Goal: Information Seeking & Learning: Check status

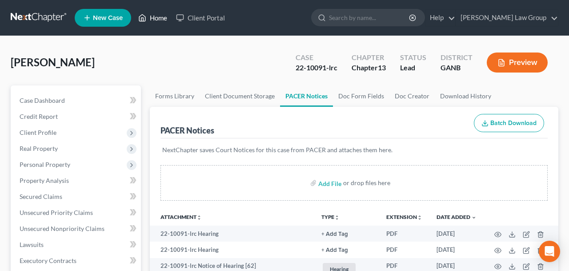
click at [156, 17] on link "Home" at bounding box center [153, 18] width 38 height 16
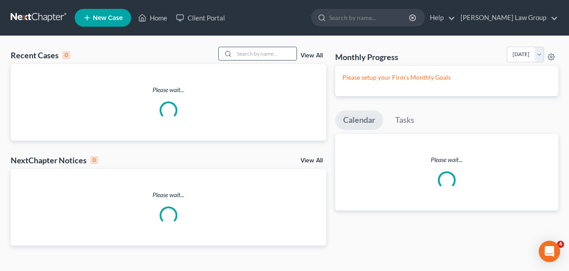
click at [259, 57] on input "search" at bounding box center [265, 53] width 62 height 13
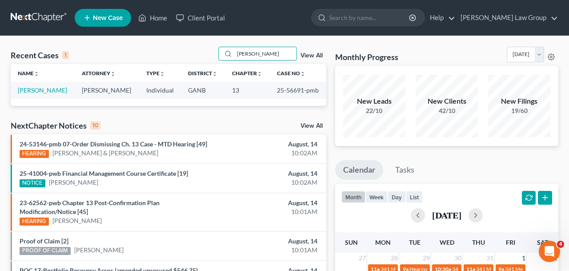
type input "[PERSON_NAME]"
click at [60, 96] on td "[PERSON_NAME]" at bounding box center [43, 90] width 64 height 16
click at [60, 91] on link "[PERSON_NAME]" at bounding box center [42, 90] width 49 height 8
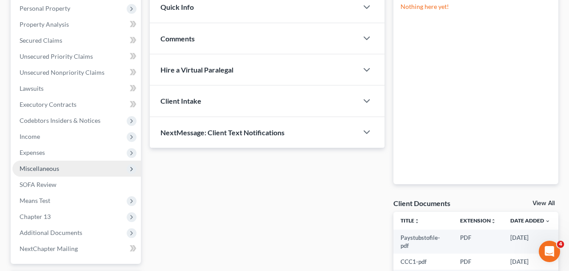
scroll to position [259, 0]
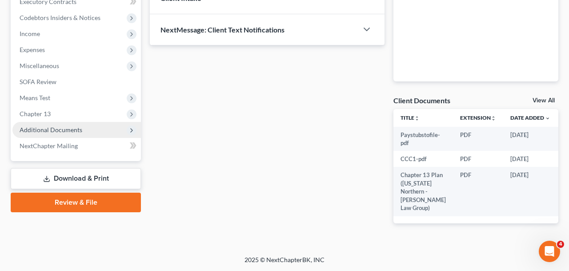
click at [79, 132] on span "Additional Documents" at bounding box center [51, 130] width 63 height 8
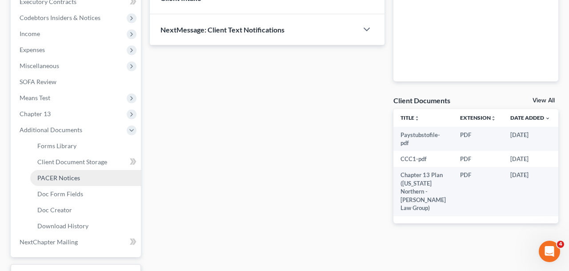
click at [80, 183] on link "PACER Notices" at bounding box center [85, 178] width 111 height 16
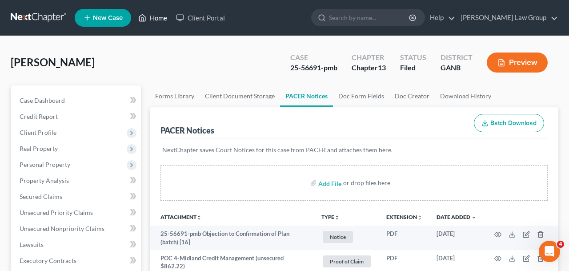
click at [157, 20] on link "Home" at bounding box center [153, 18] width 38 height 16
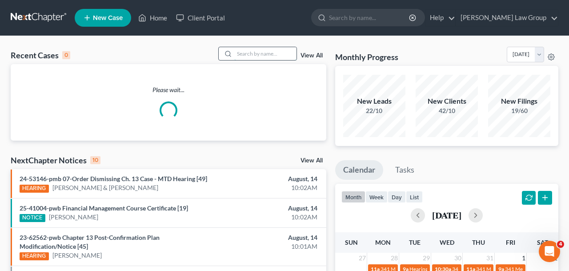
click at [255, 58] on input "search" at bounding box center [265, 53] width 62 height 13
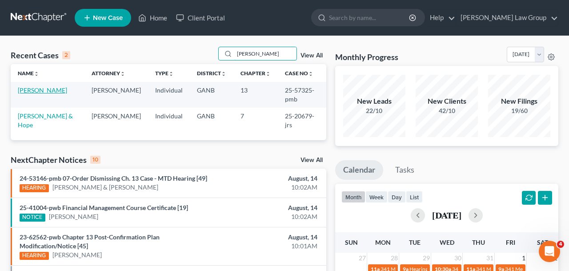
type input "[PERSON_NAME]"
click at [37, 89] on link "[PERSON_NAME]" at bounding box center [42, 90] width 49 height 8
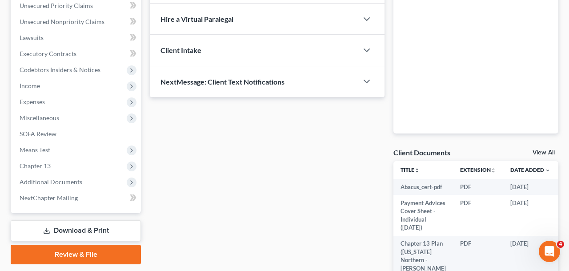
scroll to position [291, 0]
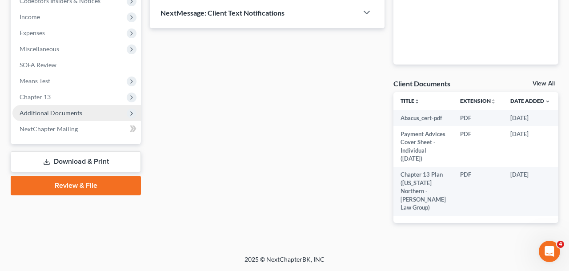
click at [60, 105] on span "Additional Documents" at bounding box center [76, 113] width 128 height 16
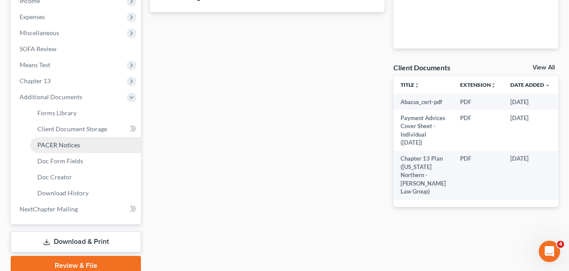
click at [74, 147] on span "PACER Notices" at bounding box center [58, 145] width 43 height 8
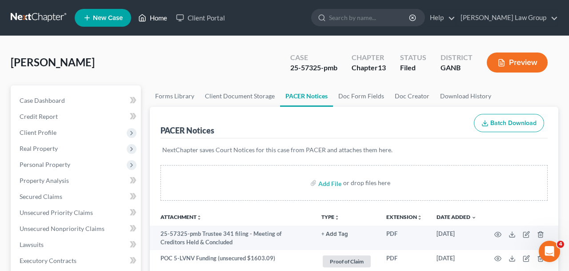
click at [153, 13] on link "Home" at bounding box center [153, 18] width 38 height 16
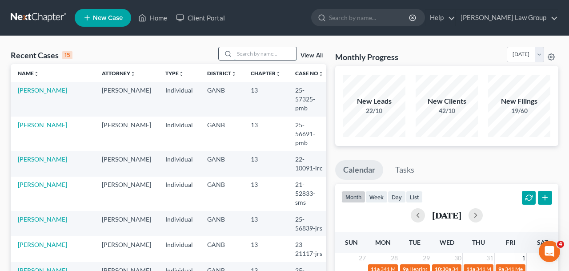
click at [249, 56] on input "search" at bounding box center [265, 53] width 62 height 13
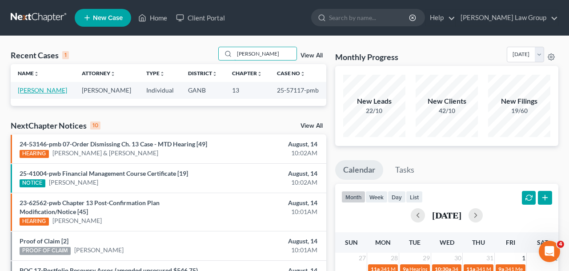
type input "[PERSON_NAME]"
click at [56, 93] on link "[PERSON_NAME]" at bounding box center [42, 90] width 49 height 8
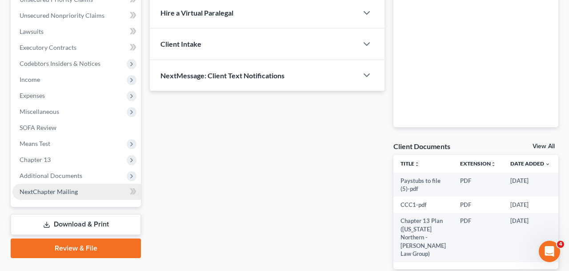
click at [92, 184] on link "NextChapter Mailing" at bounding box center [76, 191] width 128 height 16
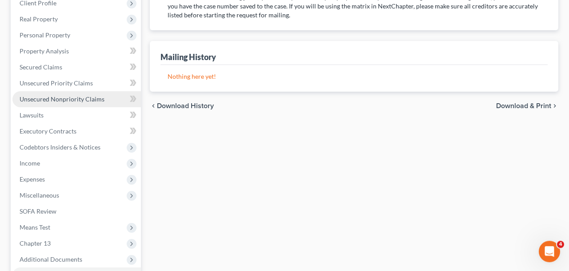
scroll to position [229, 0]
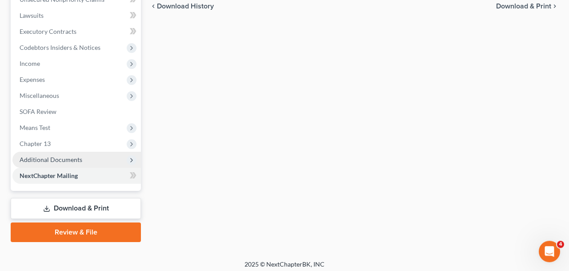
click at [70, 163] on span "Additional Documents" at bounding box center [76, 159] width 128 height 16
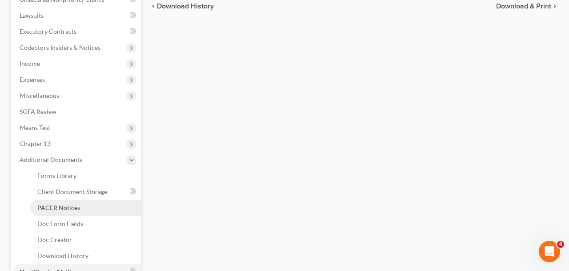
click at [67, 203] on span "PACER Notices" at bounding box center [58, 207] width 43 height 8
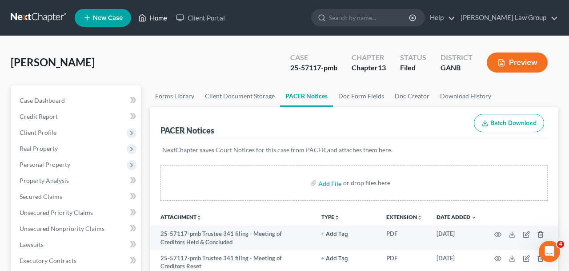
click at [151, 10] on ul "New Case Home Client Portal - No Result - See all results Or Press Enter... Hel…" at bounding box center [316, 17] width 483 height 23
click at [154, 26] on ul "New Case Home Client Portal - No Result - See all results Or Press Enter... Hel…" at bounding box center [316, 17] width 483 height 23
click at [154, 20] on link "Home" at bounding box center [153, 18] width 38 height 16
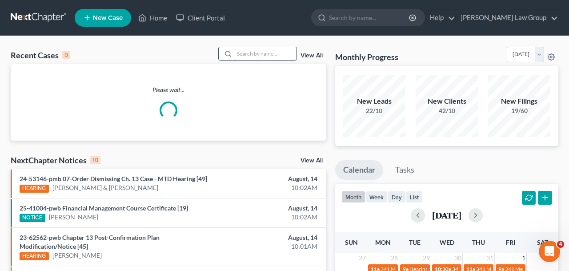
click at [249, 48] on input "search" at bounding box center [265, 53] width 62 height 13
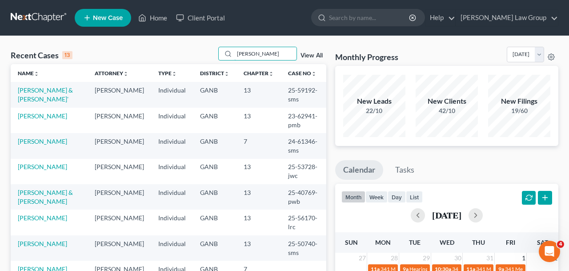
scroll to position [18, 0]
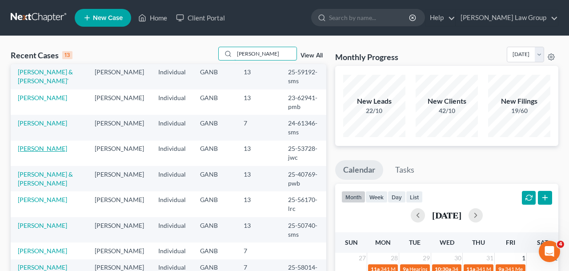
type input "[PERSON_NAME]"
click at [52, 152] on link "[PERSON_NAME]" at bounding box center [42, 148] width 49 height 8
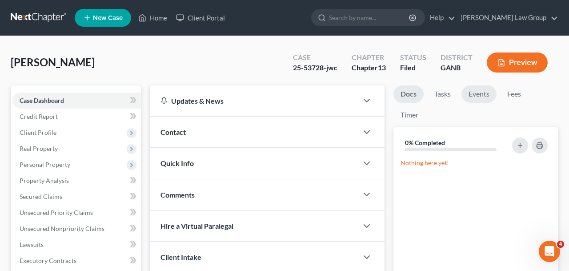
click at [472, 94] on link "Events" at bounding box center [478, 93] width 35 height 17
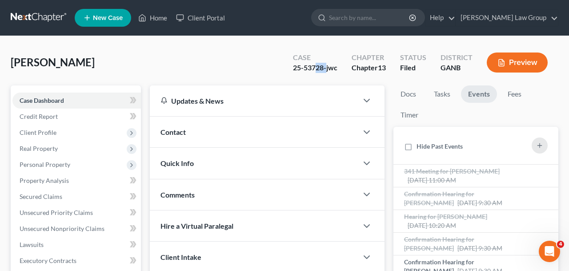
drag, startPoint x: 325, startPoint y: 70, endPoint x: 314, endPoint y: 71, distance: 11.1
click at [314, 71] on div "25-53728-jwc" at bounding box center [315, 68] width 44 height 10
drag, startPoint x: 324, startPoint y: 69, endPoint x: 304, endPoint y: 70, distance: 20.0
click at [304, 70] on div "25-53728-jwc" at bounding box center [315, 68] width 44 height 10
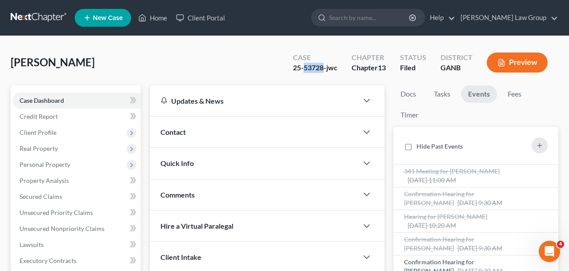
copy div "53728"
click at [157, 19] on link "Home" at bounding box center [153, 18] width 38 height 16
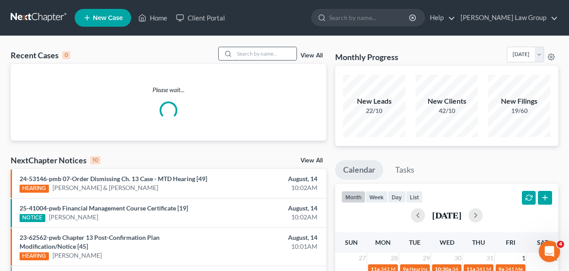
click at [275, 54] on input "search" at bounding box center [265, 53] width 62 height 13
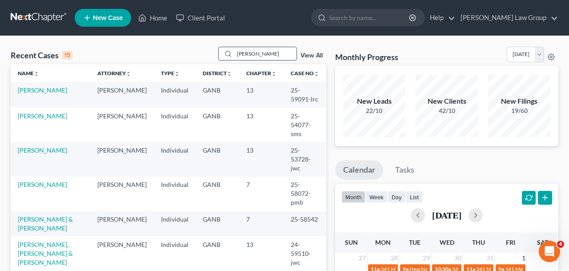
type input "[PERSON_NAME]"
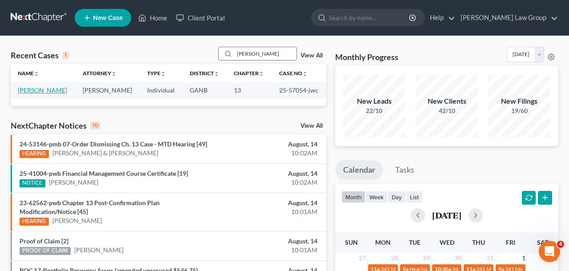
click at [56, 92] on link "[PERSON_NAME]" at bounding box center [42, 90] width 49 height 8
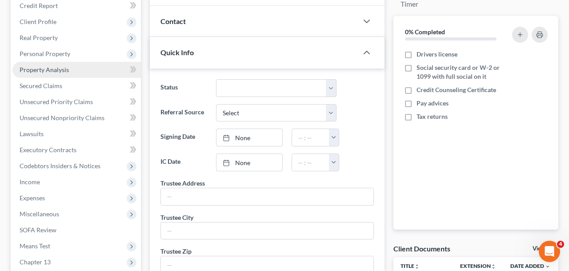
scroll to position [362, 0]
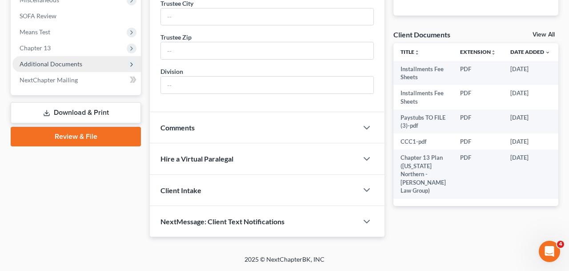
click at [59, 60] on span "Additional Documents" at bounding box center [51, 64] width 63 height 8
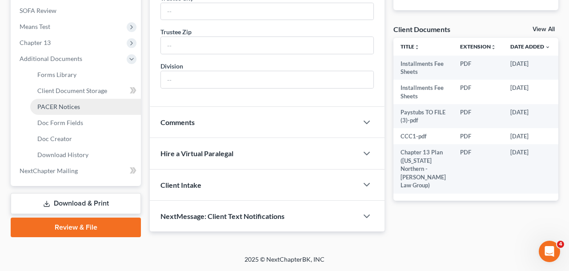
click at [69, 103] on span "PACER Notices" at bounding box center [58, 107] width 43 height 8
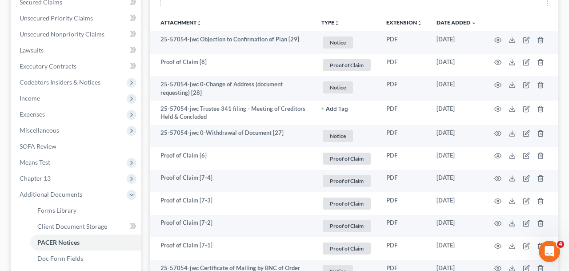
scroll to position [187, 0]
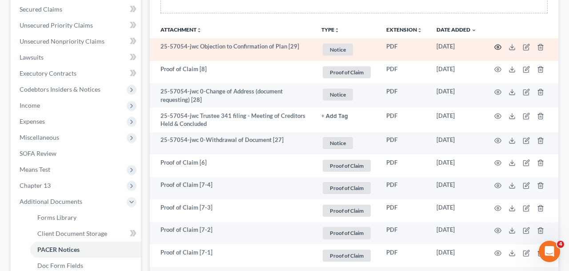
click at [498, 47] on circle "button" at bounding box center [498, 47] width 2 height 2
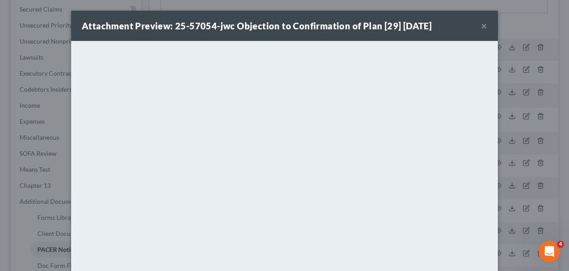
click at [482, 25] on button "×" at bounding box center [484, 25] width 6 height 11
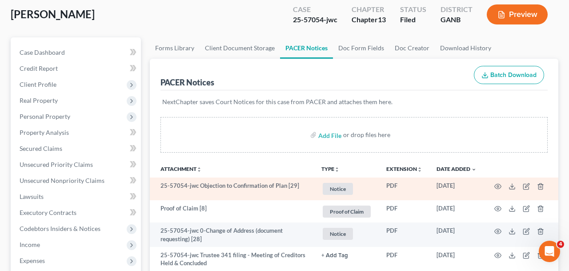
scroll to position [0, 0]
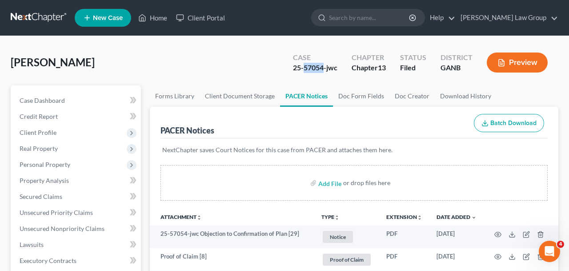
drag, startPoint x: 323, startPoint y: 69, endPoint x: 305, endPoint y: 69, distance: 18.2
click at [305, 69] on div "25-57054-jwc" at bounding box center [315, 68] width 44 height 10
copy div "57054"
click at [151, 23] on link "Home" at bounding box center [153, 18] width 38 height 16
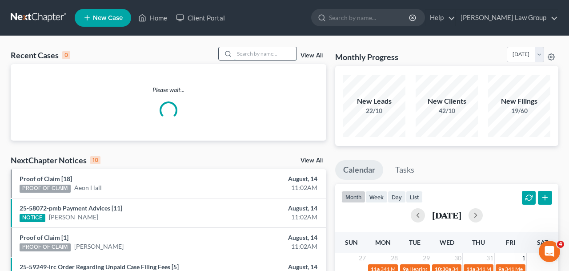
click at [258, 58] on input "search" at bounding box center [265, 53] width 62 height 13
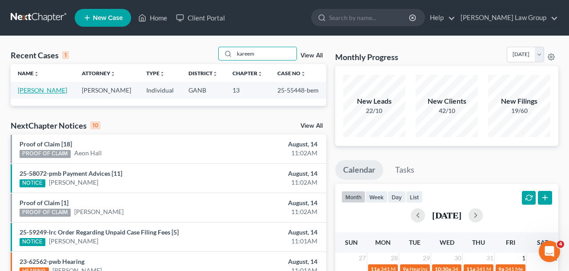
type input "kareem"
click at [52, 90] on link "[PERSON_NAME]" at bounding box center [42, 90] width 49 height 8
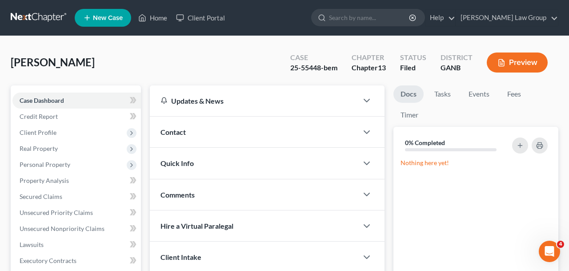
click at [479, 102] on li "Events" at bounding box center [478, 95] width 35 height 21
click at [479, 96] on link "Events" at bounding box center [478, 93] width 35 height 17
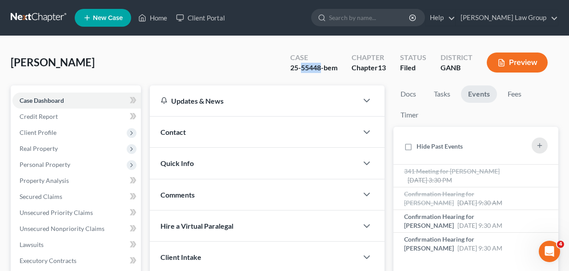
drag, startPoint x: 321, startPoint y: 71, endPoint x: 301, endPoint y: 72, distance: 20.0
click at [301, 72] on div "25-55448-bem" at bounding box center [313, 68] width 47 height 10
copy div "55448"
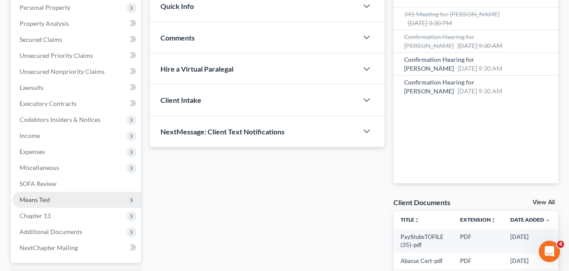
scroll to position [180, 0]
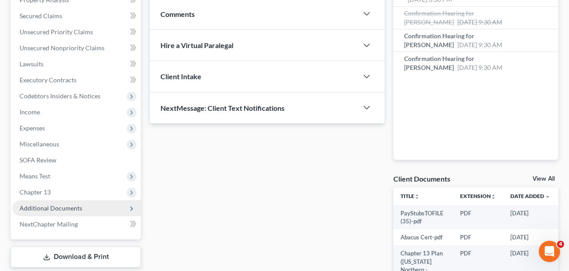
click at [69, 207] on span "Additional Documents" at bounding box center [51, 208] width 63 height 8
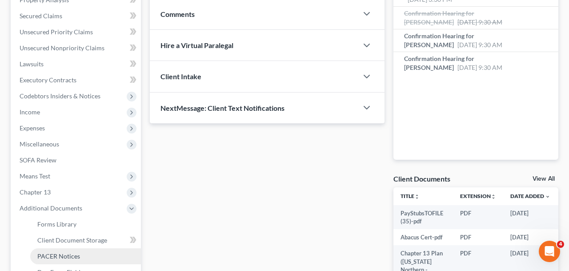
click at [70, 257] on span "PACER Notices" at bounding box center [58, 256] width 43 height 8
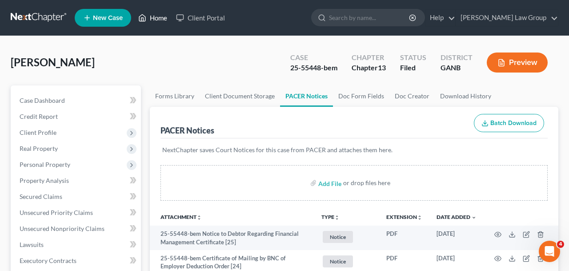
click at [155, 20] on link "Home" at bounding box center [153, 18] width 38 height 16
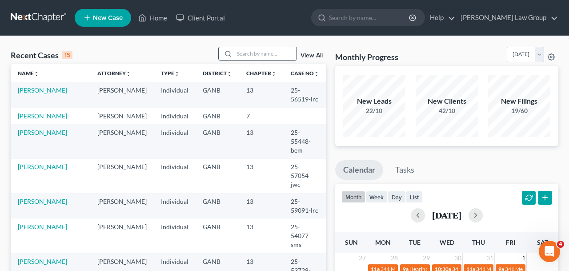
click at [282, 60] on div at bounding box center [257, 54] width 79 height 14
click at [277, 49] on input "search" at bounding box center [265, 53] width 62 height 13
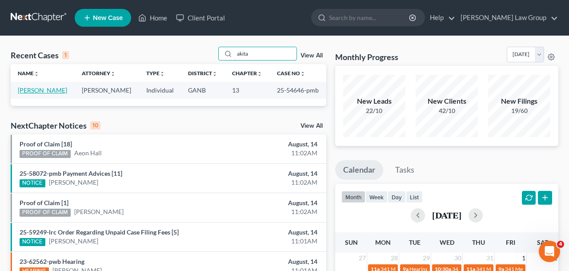
type input "akita"
click at [52, 90] on link "[PERSON_NAME]" at bounding box center [42, 90] width 49 height 8
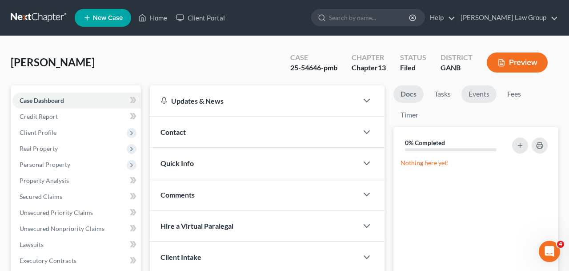
click at [484, 96] on link "Events" at bounding box center [478, 93] width 35 height 17
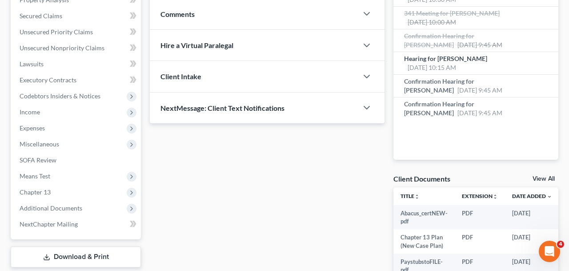
scroll to position [187, 0]
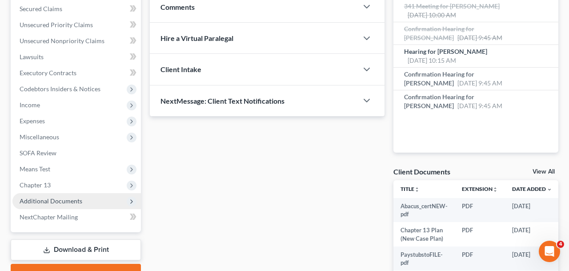
click at [72, 205] on span "Additional Documents" at bounding box center [76, 201] width 128 height 16
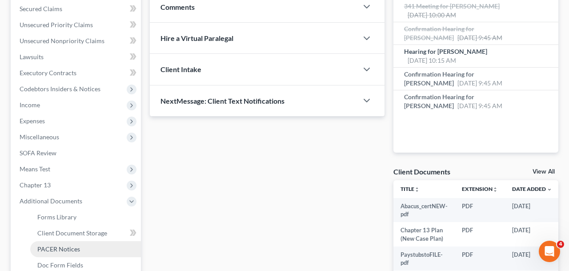
click at [72, 247] on span "PACER Notices" at bounding box center [58, 249] width 43 height 8
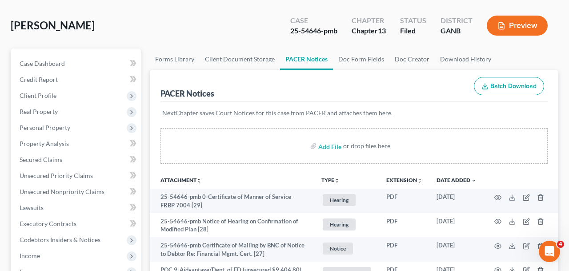
scroll to position [39, 0]
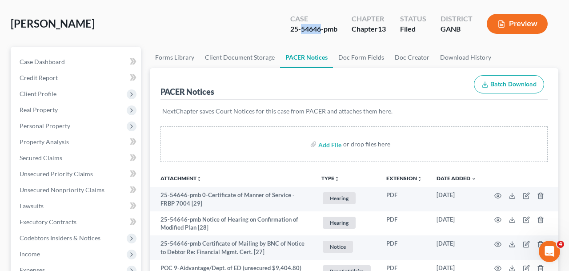
drag, startPoint x: 322, startPoint y: 30, endPoint x: 302, endPoint y: 32, distance: 19.6
click at [302, 32] on div "25-54646-pmb" at bounding box center [313, 29] width 47 height 10
copy div "54646"
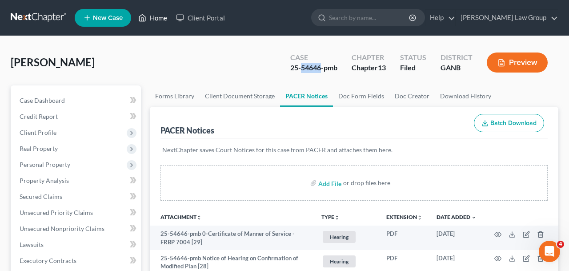
click at [155, 20] on link "Home" at bounding box center [153, 18] width 38 height 16
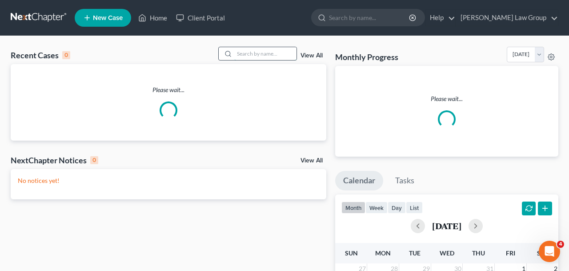
click at [242, 54] on input "search" at bounding box center [265, 53] width 62 height 13
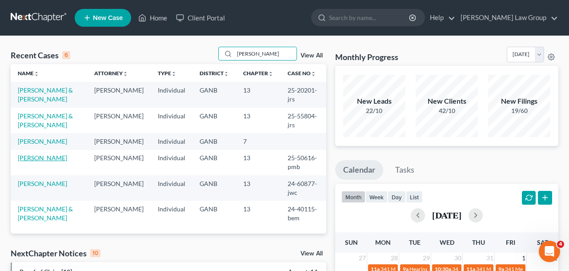
type input "[PERSON_NAME]"
click at [49, 161] on link "[PERSON_NAME]" at bounding box center [42, 158] width 49 height 8
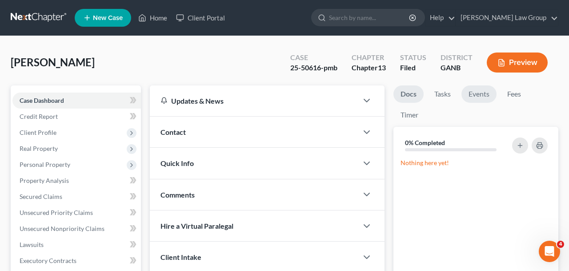
click at [489, 88] on link "Events" at bounding box center [478, 93] width 35 height 17
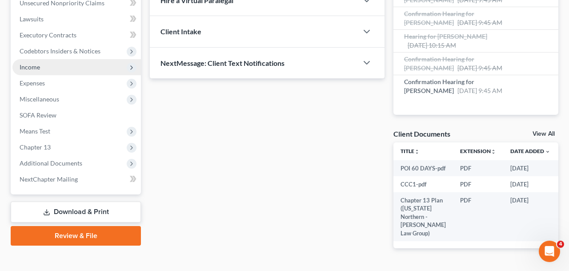
scroll to position [291, 0]
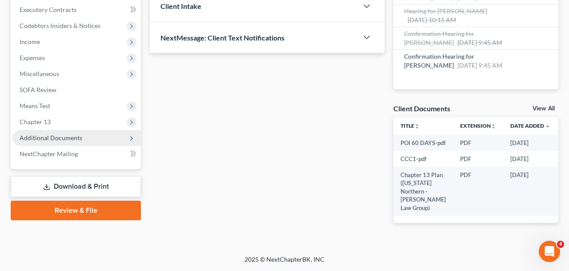
click at [61, 130] on span "Additional Documents" at bounding box center [76, 138] width 128 height 16
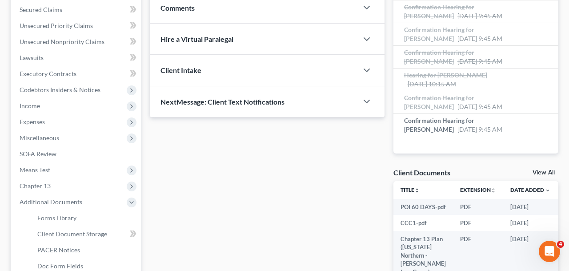
scroll to position [0, 0]
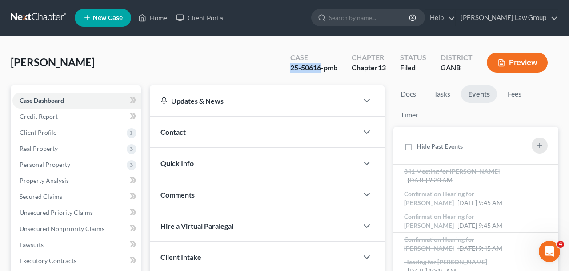
drag, startPoint x: 320, startPoint y: 70, endPoint x: 273, endPoint y: 70, distance: 46.6
click at [273, 70] on div "[PERSON_NAME] Upgraded Case 25-50616-pmb Chapter Chapter 13 Status Filed Distri…" at bounding box center [284, 66] width 547 height 39
copy div "25-50616"
click at [276, 69] on div "[PERSON_NAME] Upgraded Case 25-50616-pmb Chapter Chapter 13 Status Filed Distri…" at bounding box center [284, 66] width 547 height 39
drag, startPoint x: 301, startPoint y: 68, endPoint x: 309, endPoint y: 68, distance: 7.6
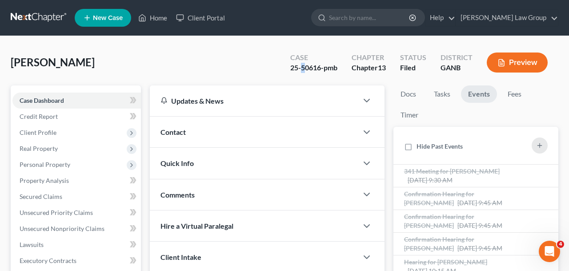
click at [308, 68] on div "25-50616-pmb" at bounding box center [313, 68] width 47 height 10
click at [309, 68] on div "25-50616-pmb" at bounding box center [313, 68] width 47 height 10
drag, startPoint x: 321, startPoint y: 69, endPoint x: 301, endPoint y: 69, distance: 19.6
click at [301, 69] on div "25-50616-pmb" at bounding box center [313, 68] width 47 height 10
copy div "50616"
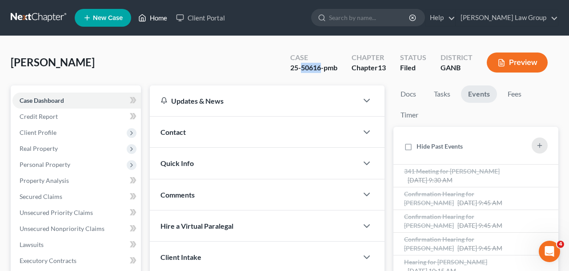
click at [150, 16] on link "Home" at bounding box center [153, 18] width 38 height 16
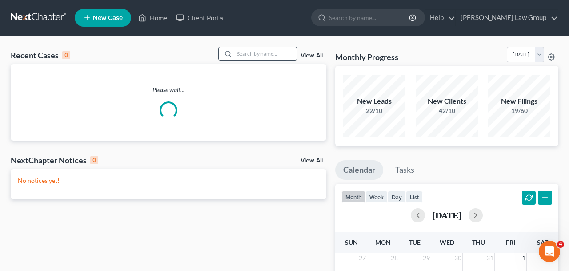
click at [254, 60] on div at bounding box center [257, 54] width 79 height 14
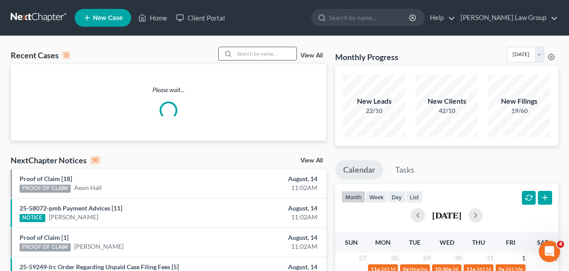
click at [255, 48] on input "search" at bounding box center [265, 53] width 62 height 13
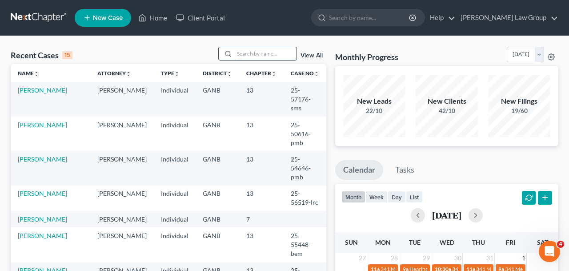
type input "a"
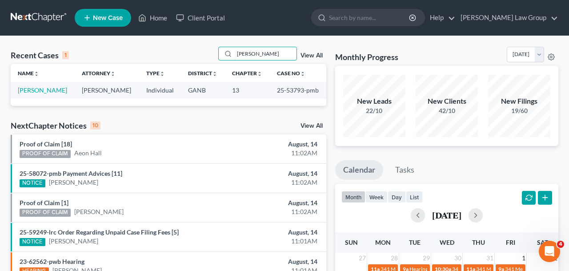
type input "[PERSON_NAME]"
click at [40, 83] on td "[PERSON_NAME]" at bounding box center [43, 90] width 64 height 16
click at [40, 89] on link "[PERSON_NAME]" at bounding box center [42, 90] width 49 height 8
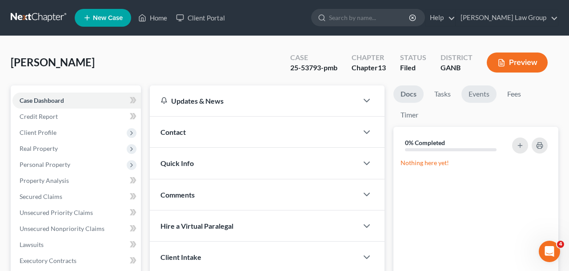
click at [482, 94] on link "Events" at bounding box center [478, 93] width 35 height 17
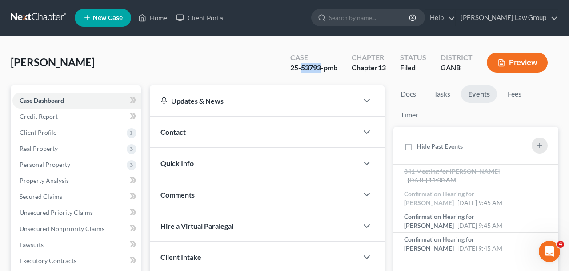
drag, startPoint x: 321, startPoint y: 70, endPoint x: 300, endPoint y: 70, distance: 20.4
click at [300, 70] on div "25-53793-pmb" at bounding box center [313, 68] width 47 height 10
copy div "53793"
click at [156, 14] on link "Home" at bounding box center [153, 18] width 38 height 16
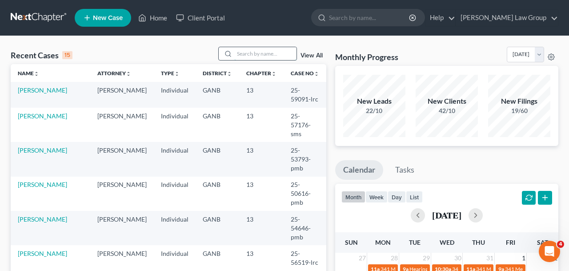
click at [256, 56] on input "search" at bounding box center [265, 53] width 62 height 13
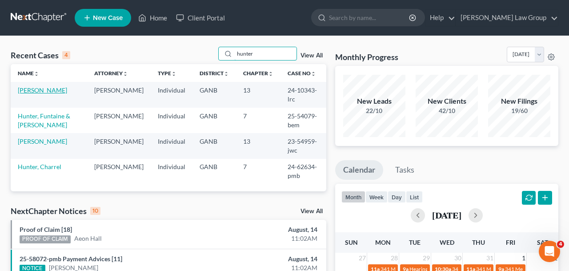
type input "hunter"
click at [35, 88] on link "[PERSON_NAME]" at bounding box center [42, 90] width 49 height 8
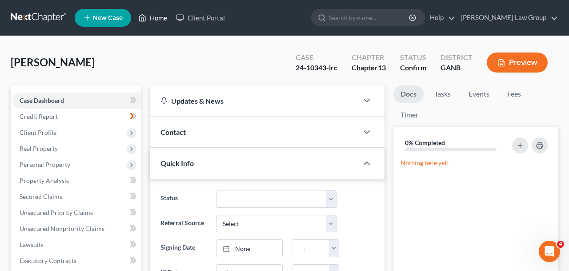
click at [161, 16] on link "Home" at bounding box center [153, 18] width 38 height 16
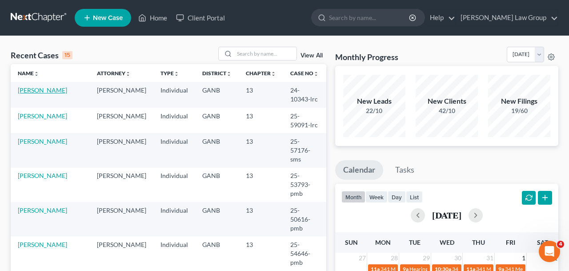
click at [46, 90] on link "[PERSON_NAME]" at bounding box center [42, 90] width 49 height 8
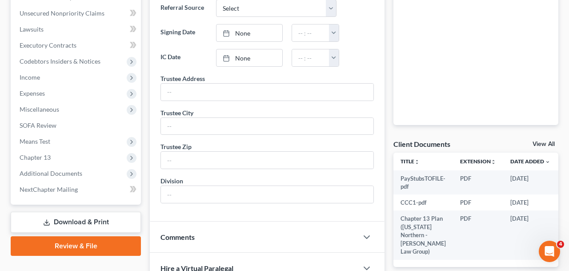
scroll to position [218, 0]
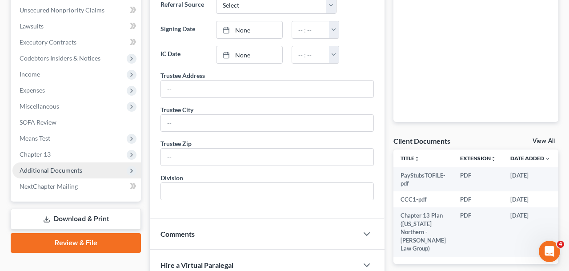
click at [79, 165] on span "Additional Documents" at bounding box center [76, 170] width 128 height 16
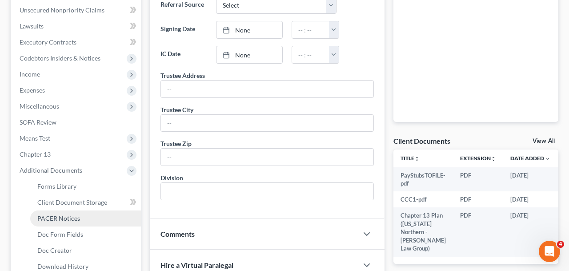
click at [73, 219] on span "PACER Notices" at bounding box center [58, 218] width 43 height 8
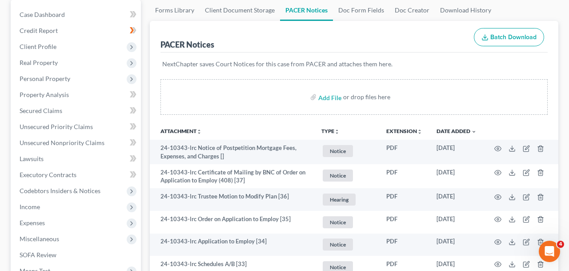
scroll to position [86, 0]
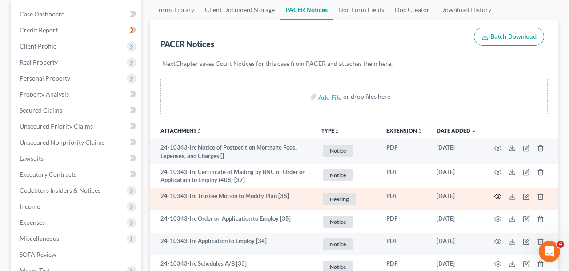
click at [497, 199] on icon "button" at bounding box center [497, 196] width 7 height 5
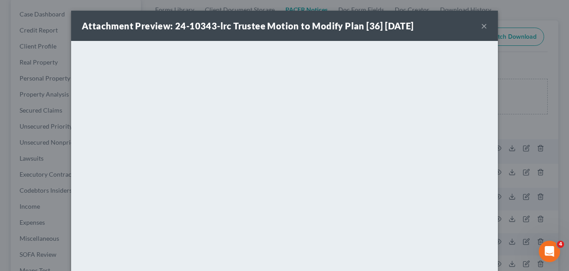
click at [481, 28] on button "×" at bounding box center [484, 25] width 6 height 11
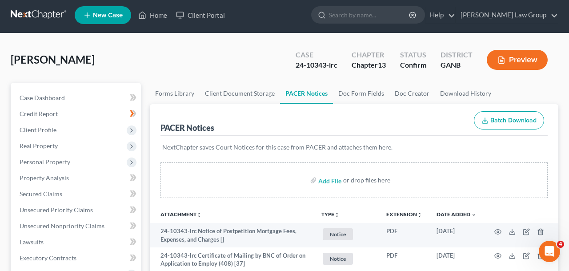
scroll to position [0, 0]
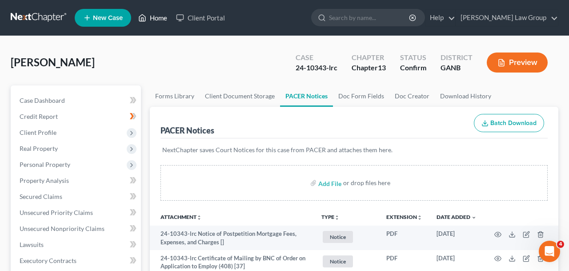
click at [141, 16] on icon at bounding box center [142, 18] width 6 height 7
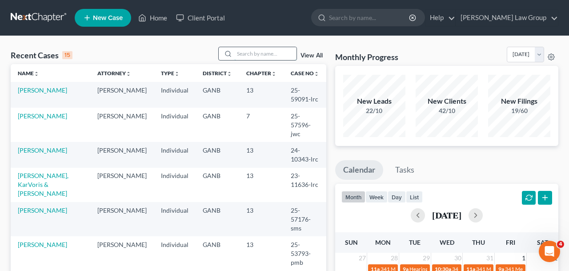
click at [246, 51] on input "search" at bounding box center [265, 53] width 62 height 13
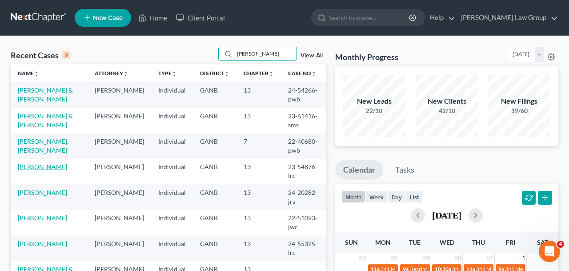
type input "[PERSON_NAME]"
click at [52, 167] on link "[PERSON_NAME]" at bounding box center [42, 167] width 49 height 8
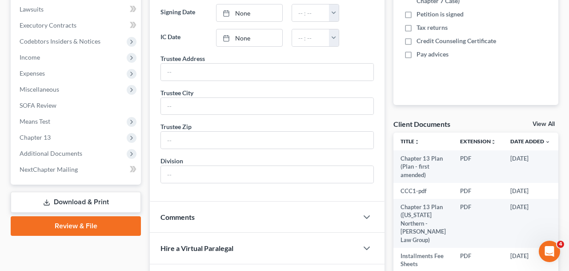
scroll to position [263, 0]
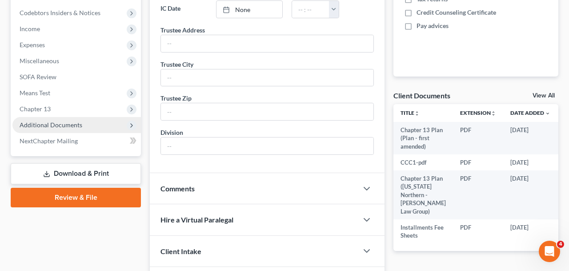
click at [60, 127] on span "Additional Documents" at bounding box center [51, 125] width 63 height 8
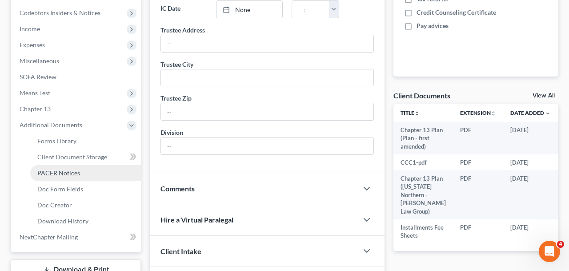
click at [66, 172] on span "PACER Notices" at bounding box center [58, 173] width 43 height 8
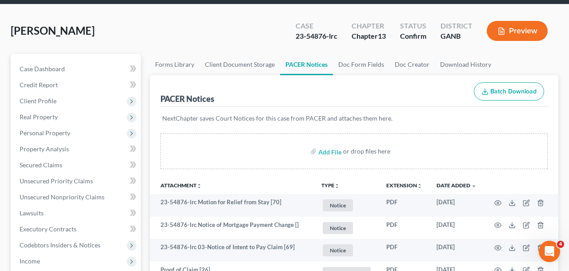
scroll to position [33, 0]
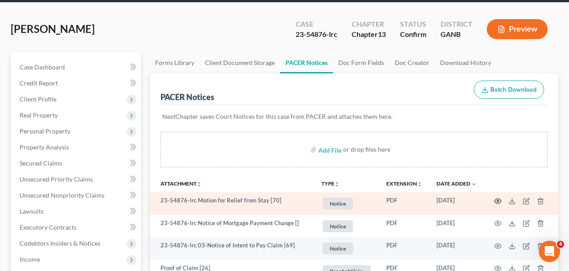
click at [498, 200] on circle "button" at bounding box center [498, 201] width 2 height 2
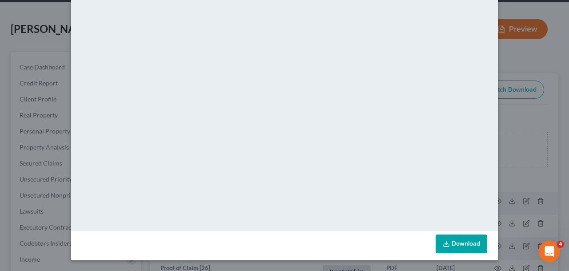
scroll to position [0, 0]
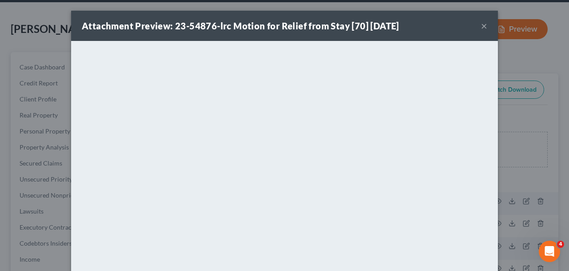
click at [484, 24] on button "×" at bounding box center [484, 25] width 6 height 11
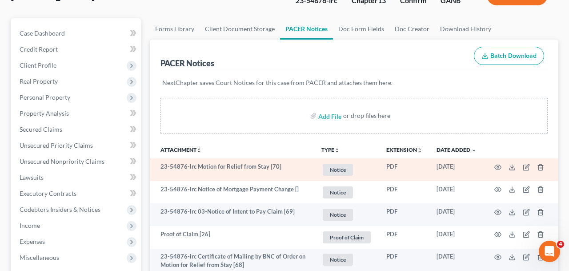
scroll to position [68, 0]
click at [501, 165] on icon "button" at bounding box center [497, 165] width 7 height 5
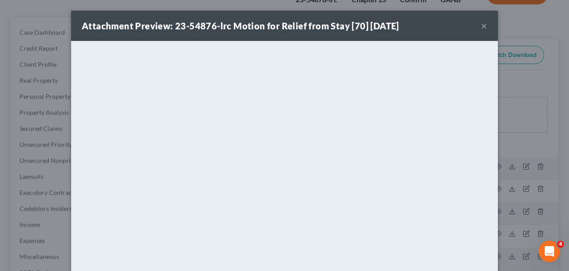
click at [486, 30] on button "×" at bounding box center [484, 25] width 6 height 11
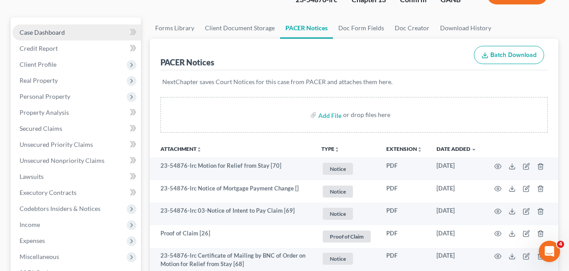
click at [83, 35] on link "Case Dashboard" at bounding box center [76, 32] width 128 height 16
select select "0"
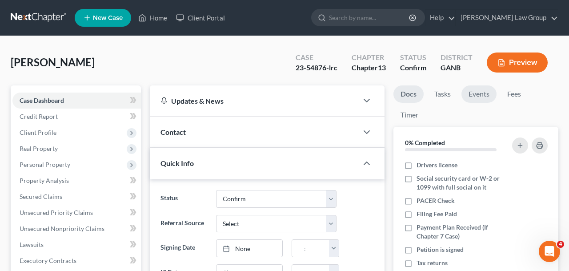
click at [474, 101] on link "Events" at bounding box center [478, 93] width 35 height 17
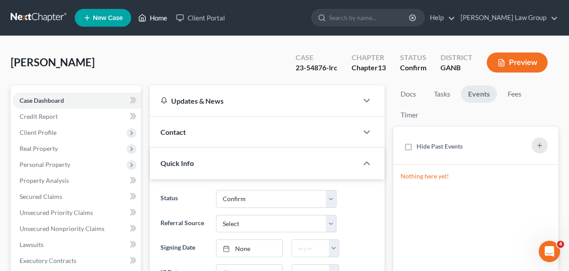
click at [160, 17] on link "Home" at bounding box center [153, 18] width 38 height 16
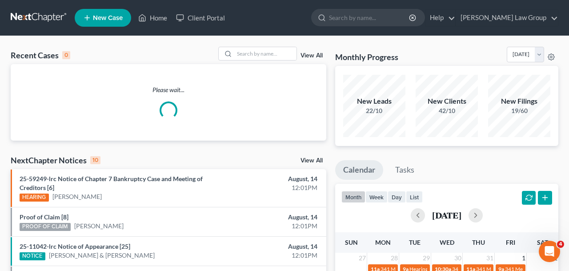
click at [247, 62] on div "Recent Cases 0 View All" at bounding box center [168, 55] width 315 height 17
click at [247, 56] on input "search" at bounding box center [265, 53] width 62 height 13
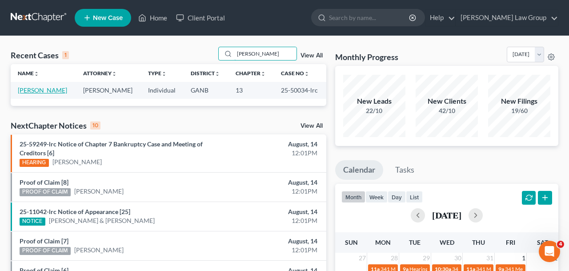
type input "[PERSON_NAME]"
click at [53, 87] on link "[PERSON_NAME]" at bounding box center [42, 90] width 49 height 8
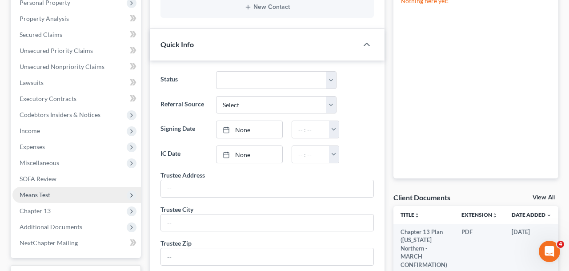
scroll to position [189, 0]
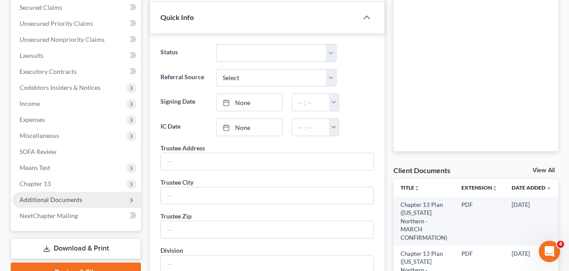
click at [100, 201] on span "Additional Documents" at bounding box center [76, 199] width 128 height 16
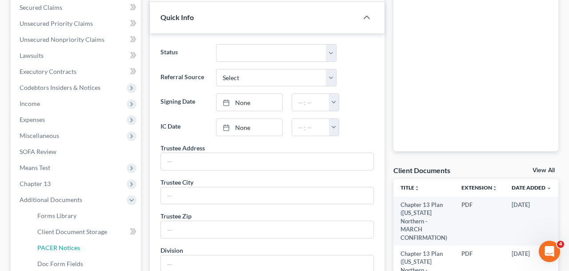
click at [100, 245] on link "PACER Notices" at bounding box center [85, 247] width 111 height 16
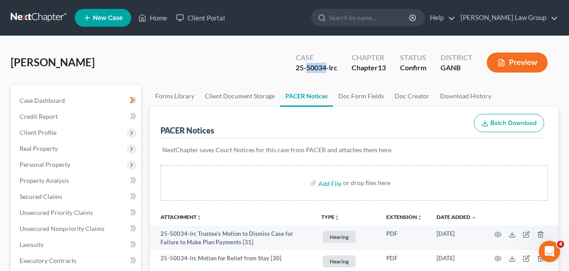
drag, startPoint x: 326, startPoint y: 72, endPoint x: 307, endPoint y: 72, distance: 18.7
click at [307, 72] on div "25-50034-lrc" at bounding box center [316, 68] width 42 height 10
copy div "50034"
click at [154, 18] on link "Home" at bounding box center [153, 18] width 38 height 16
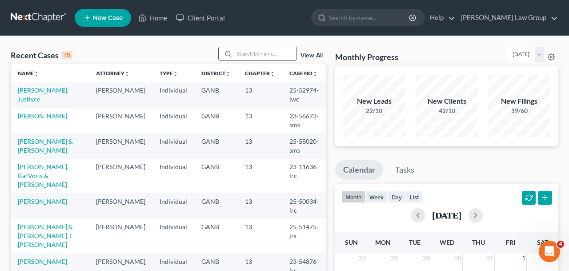
click at [237, 51] on input "search" at bounding box center [265, 53] width 62 height 13
click at [243, 52] on input "search" at bounding box center [265, 53] width 62 height 13
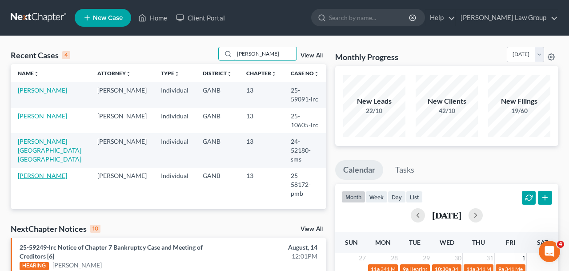
type input "[PERSON_NAME]"
click at [44, 171] on link "[PERSON_NAME]" at bounding box center [42, 175] width 49 height 8
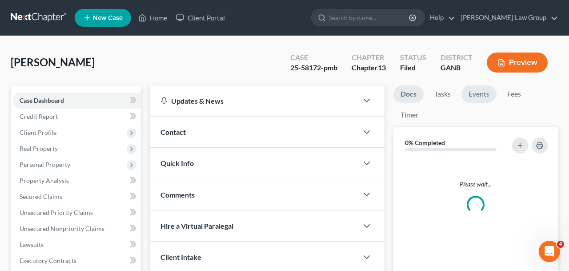
click at [487, 93] on link "Events" at bounding box center [478, 93] width 35 height 17
